Goal: Browse casually

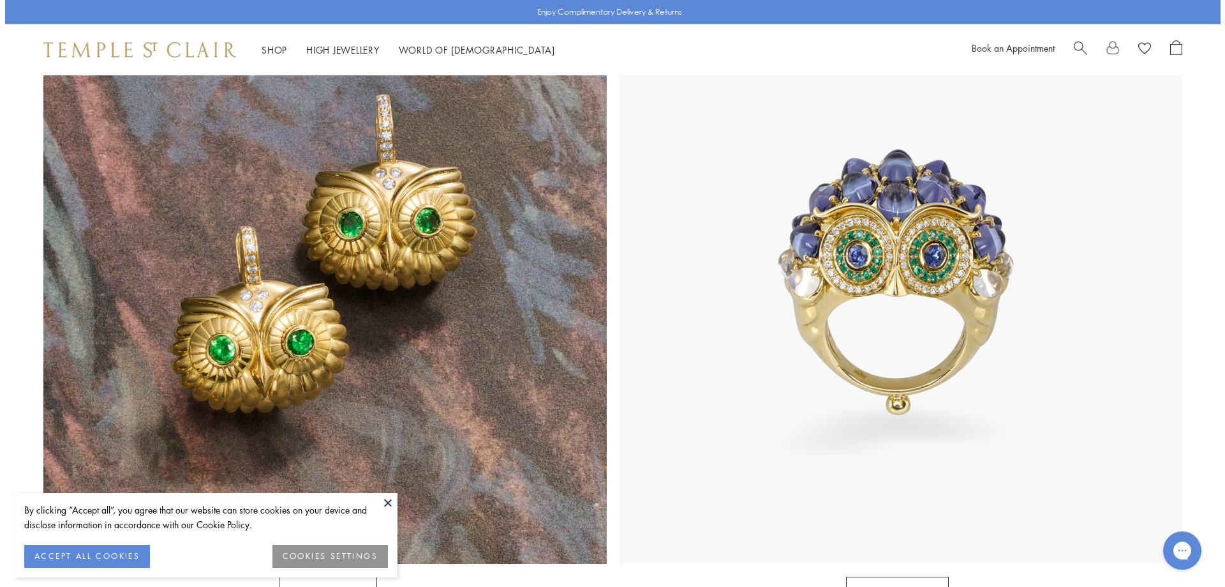
scroll to position [1345, 0]
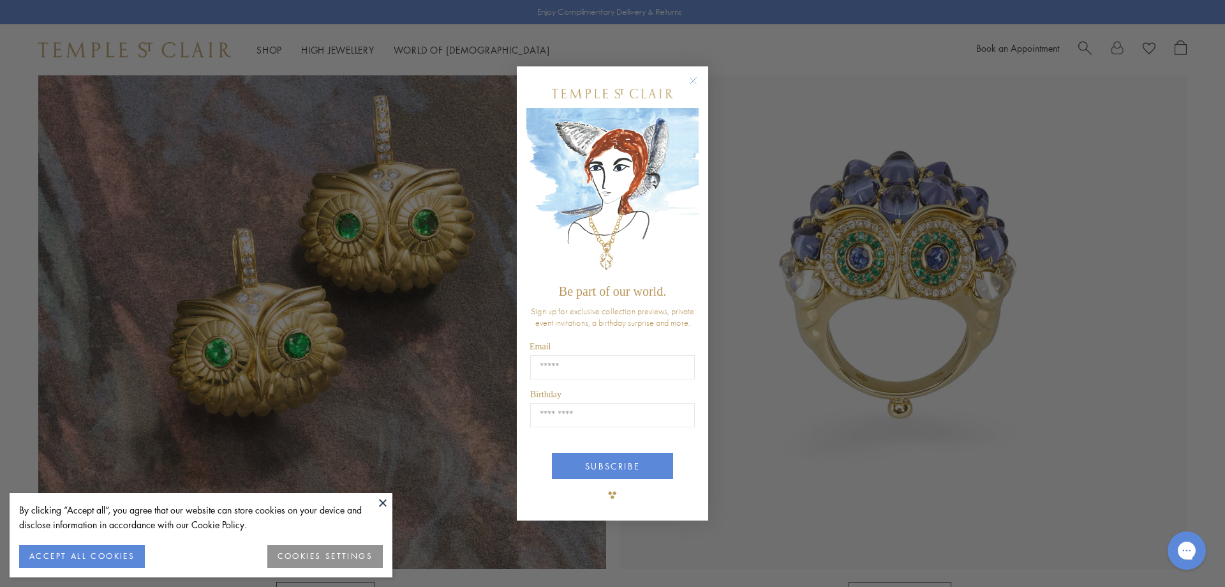
click at [692, 80] on circle "Close dialog" at bounding box center [693, 80] width 15 height 15
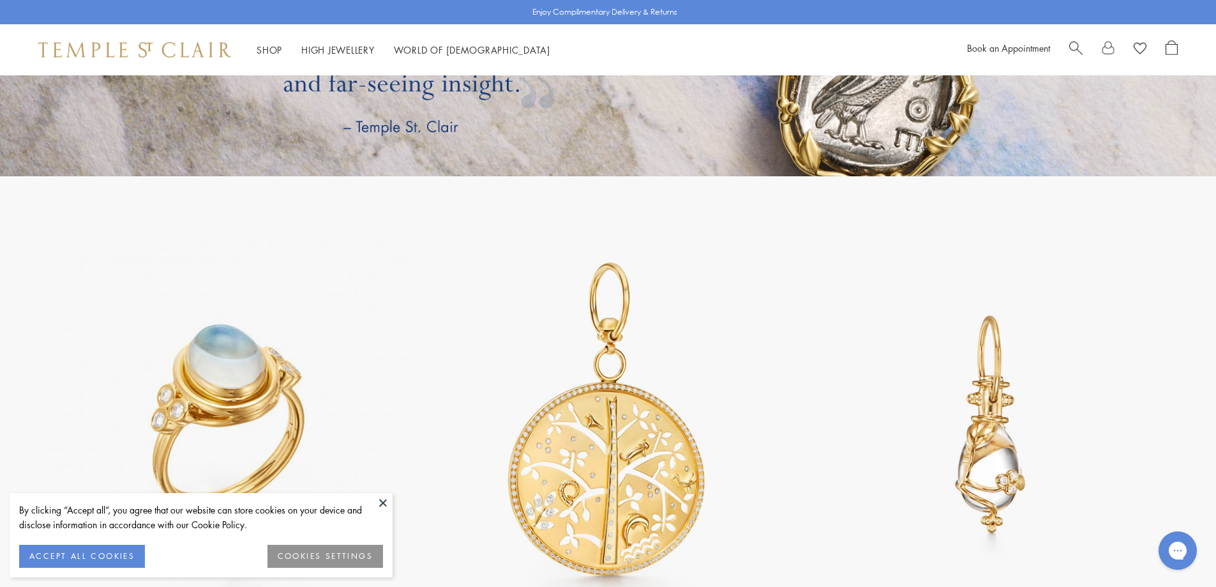
scroll to position [3000, 0]
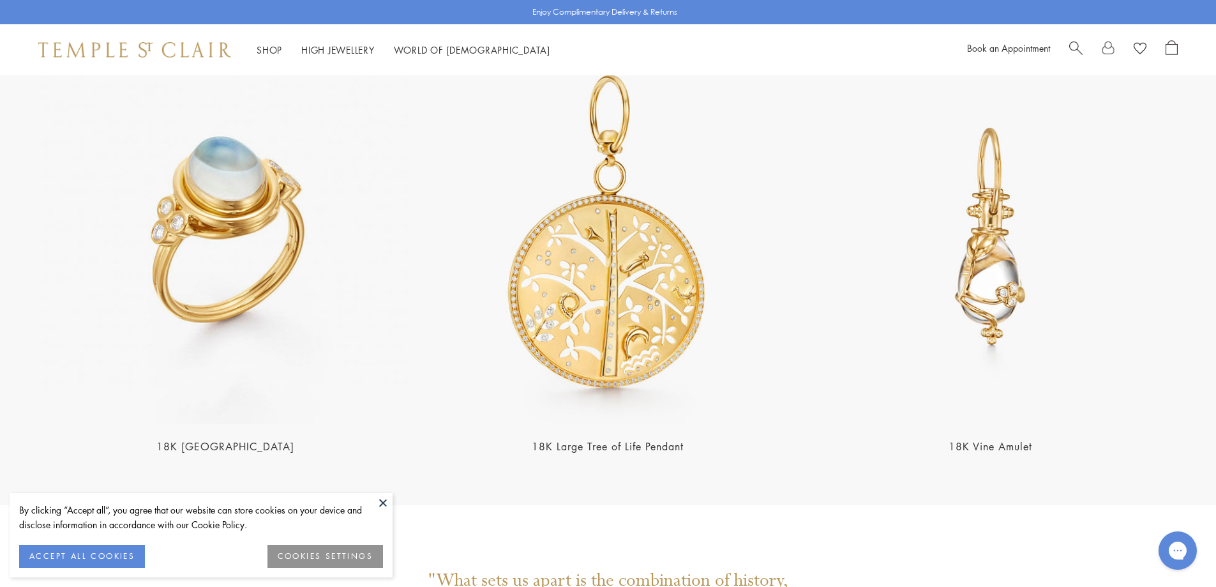
click at [264, 439] on h2 "18K [GEOGRAPHIC_DATA]" at bounding box center [225, 446] width 375 height 15
click at [235, 176] on img at bounding box center [225, 236] width 375 height 375
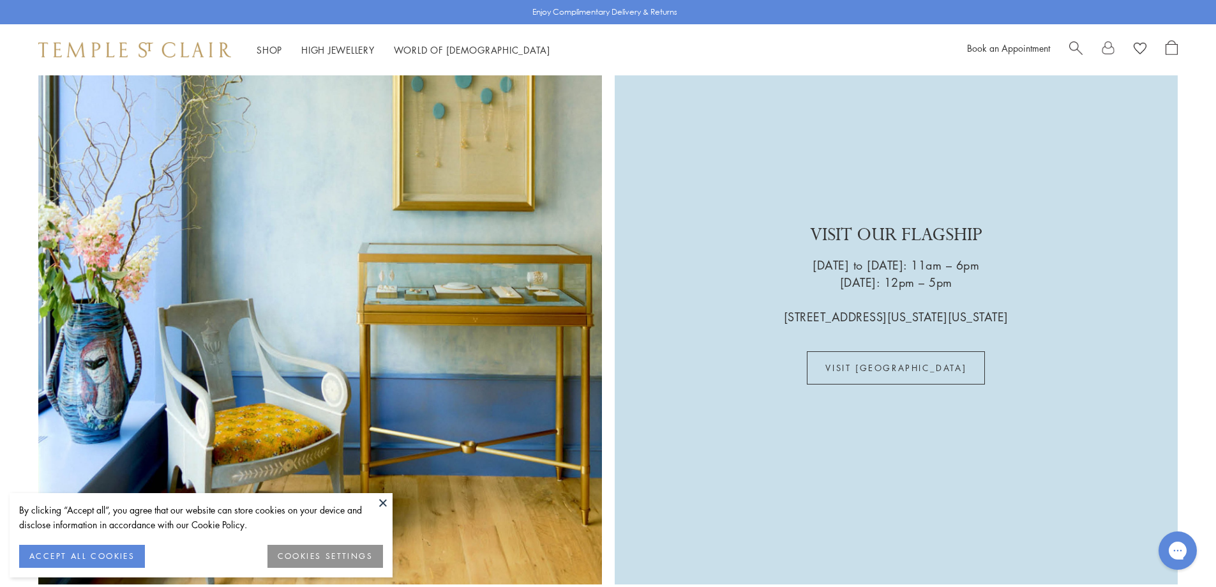
scroll to position [3702, 0]
